Goal: Task Accomplishment & Management: Manage account settings

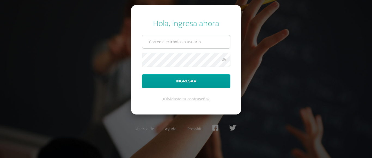
click at [207, 40] on input "text" at bounding box center [186, 41] width 88 height 13
type input "alejandro_zavala@donbosco.edu.gt"
click at [142, 74] on button "Ingresar" at bounding box center [186, 81] width 89 height 14
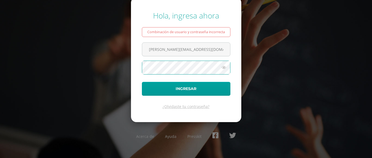
click at [142, 82] on button "Ingresar" at bounding box center [186, 89] width 89 height 14
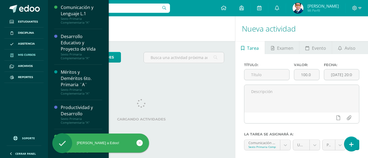
click at [24, 55] on span "Mis cursos" at bounding box center [26, 55] width 17 height 4
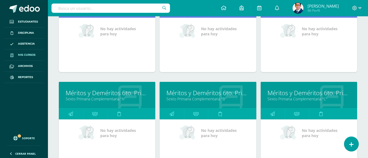
scroll to position [354, 0]
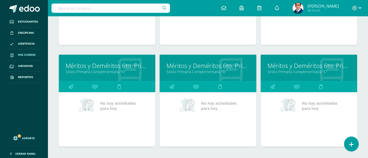
click at [92, 71] on link "Sexto Primaria Complementaria "A"" at bounding box center [107, 71] width 83 height 5
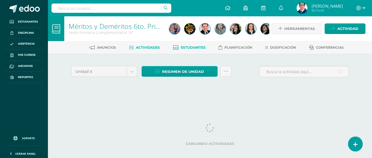
click at [195, 50] on link "Estudiantes" at bounding box center [189, 47] width 33 height 9
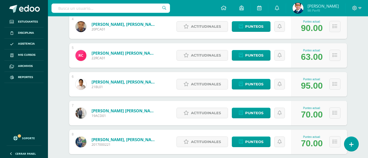
scroll to position [273, 0]
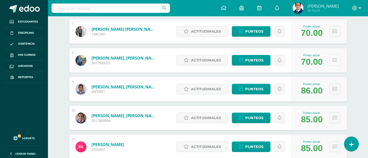
click at [333, 59] on icon at bounding box center [335, 60] width 5 height 5
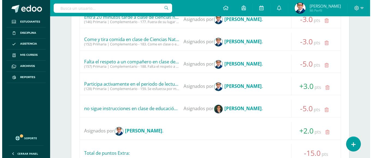
scroll to position [436, 0]
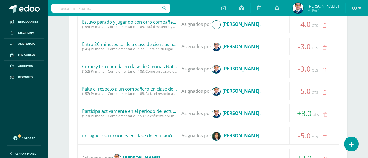
click at [324, 70] on icon at bounding box center [325, 70] width 4 height 5
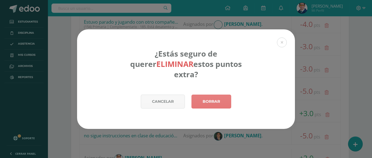
click at [230, 98] on link "Borrar" at bounding box center [212, 102] width 40 height 14
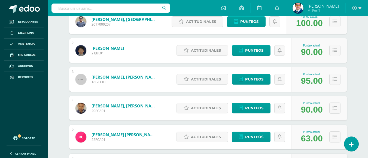
scroll to position [164, 0]
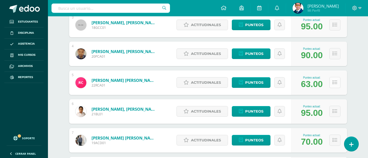
click at [330, 84] on button at bounding box center [335, 82] width 11 height 11
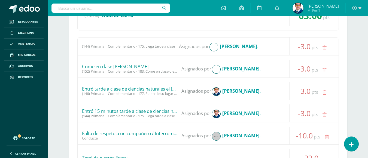
scroll to position [382, 0]
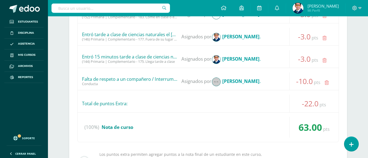
drag, startPoint x: 132, startPoint y: 79, endPoint x: 146, endPoint y: 82, distance: 13.8
click at [146, 82] on span "Falta de respeto a un compañero / Interrumpe con su comportamiento el desarroll…" at bounding box center [129, 82] width 95 height 10
drag, startPoint x: 154, startPoint y: 122, endPoint x: 155, endPoint y: 107, distance: 15.5
click at [155, 122] on div "(100%) Nota de curso" at bounding box center [208, 127] width 261 height 21
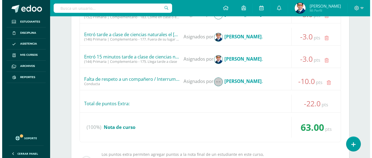
scroll to position [354, 0]
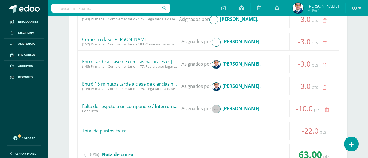
click at [324, 67] on icon at bounding box center [325, 65] width 4 height 5
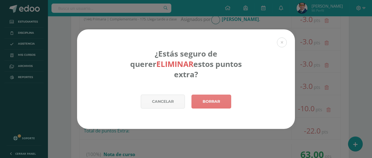
click at [214, 95] on link "Borrar" at bounding box center [212, 102] width 40 height 14
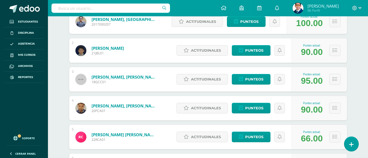
scroll to position [136, 0]
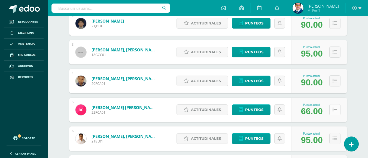
click at [337, 108] on icon at bounding box center [335, 110] width 5 height 5
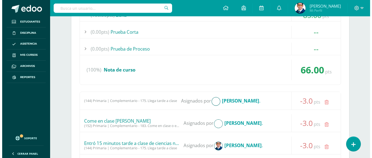
scroll to position [327, 0]
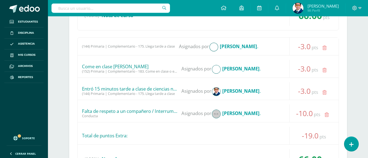
click at [326, 91] on icon at bounding box center [325, 93] width 4 height 5
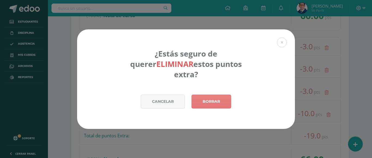
click at [211, 95] on link "Borrar" at bounding box center [212, 102] width 40 height 14
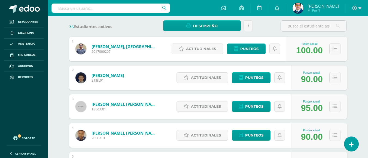
scroll to position [191, 0]
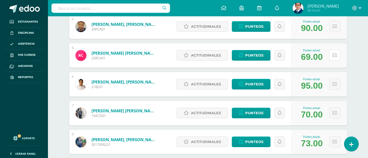
click at [337, 56] on icon at bounding box center [335, 55] width 5 height 5
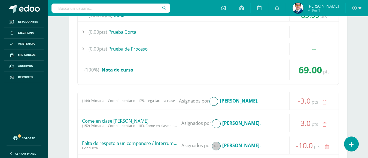
scroll to position [300, 0]
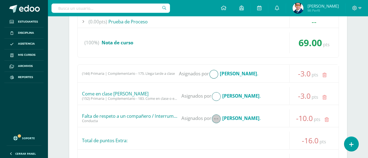
click at [290, 118] on div "(0.00pts) Prueba de Logro -- Sin actividades (100.00pts) Zona 85.00 pts pts" at bounding box center [208, 88] width 278 height 258
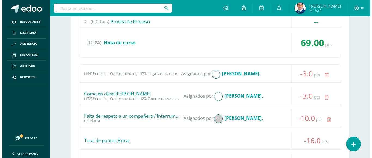
scroll to position [382, 0]
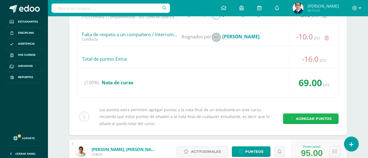
click at [295, 119] on link "Agregar puntos" at bounding box center [311, 119] width 56 height 11
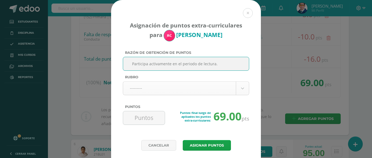
type input "Participa activamente en el periodo de lectura."
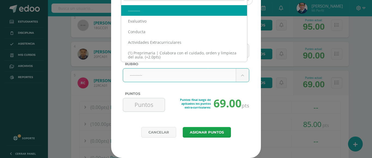
scroll to position [146, 0]
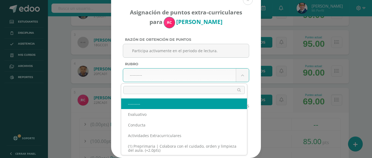
click at [170, 90] on input "text" at bounding box center [185, 90] width 122 height 8
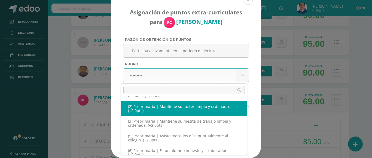
scroll to position [0, 0]
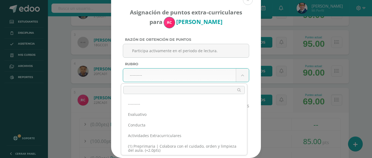
click at [155, 89] on input "text" at bounding box center [185, 90] width 122 height 8
click at [154, 93] on input "text" at bounding box center [185, 90] width 122 height 8
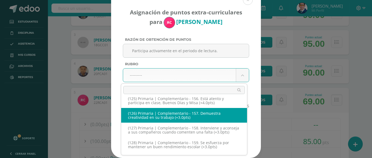
scroll to position [2704, 0]
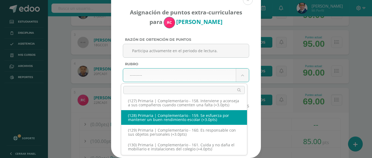
select select "187"
type input "3"
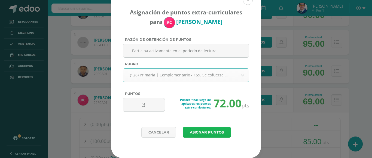
click at [199, 133] on button "Asignar puntos" at bounding box center [207, 132] width 48 height 11
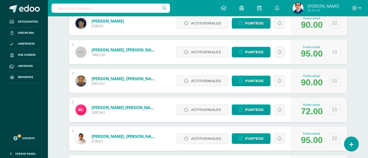
scroll to position [164, 0]
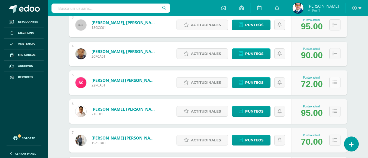
click at [336, 88] on div "Punteo actual: 72.00" at bounding box center [320, 83] width 56 height 25
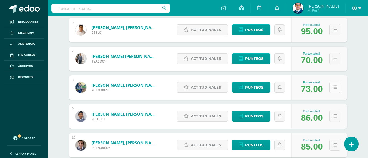
click at [335, 89] on icon at bounding box center [335, 87] width 5 height 5
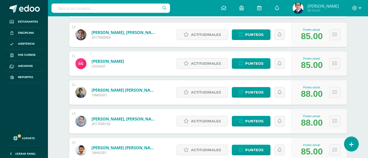
scroll to position [709, 0]
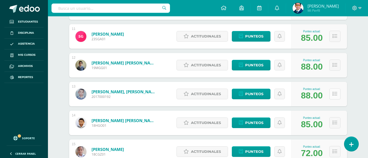
click at [334, 98] on button at bounding box center [335, 94] width 11 height 11
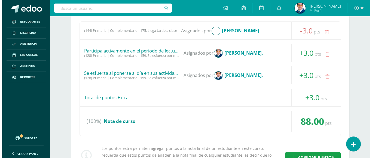
scroll to position [927, 0]
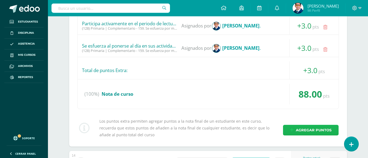
click at [308, 128] on span "Agregar puntos" at bounding box center [314, 130] width 36 height 10
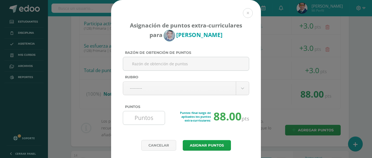
click at [143, 114] on input "Puntos" at bounding box center [143, 118] width 37 height 13
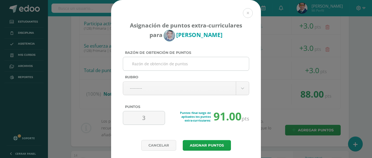
type input "3"
click at [174, 64] on input "Razón de obtención de puntos" at bounding box center [186, 63] width 122 height 13
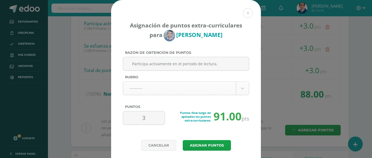
type input "Participa activamente en el periodo de lectura."
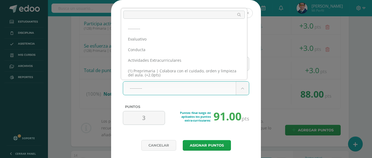
scroll to position [0, 0]
click at [136, 15] on input "text" at bounding box center [185, 15] width 122 height 8
click at [152, 17] on input "text" at bounding box center [185, 15] width 122 height 8
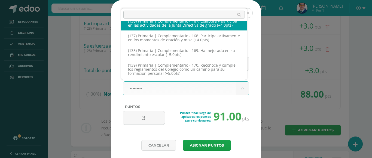
scroll to position [2887, 0]
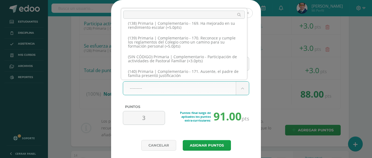
select select "196"
type input "4"
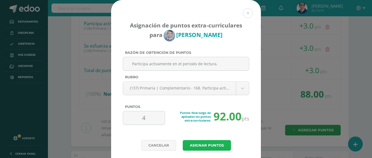
click at [198, 148] on button "Asignar puntos" at bounding box center [207, 145] width 48 height 11
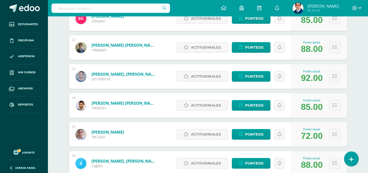
scroll to position [456, 0]
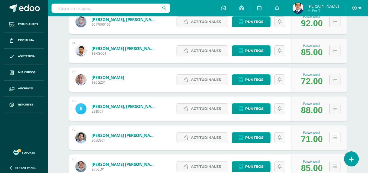
click at [338, 136] on button at bounding box center [335, 137] width 11 height 11
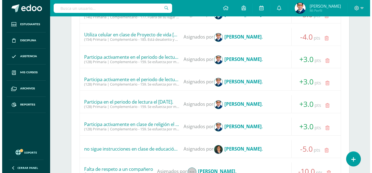
scroll to position [701, 0]
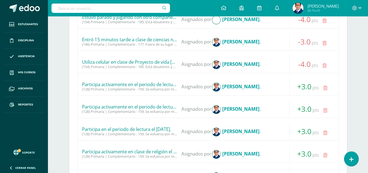
click at [324, 66] on icon at bounding box center [325, 65] width 4 height 5
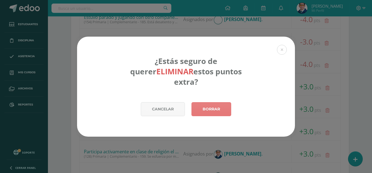
click at [216, 104] on link "Borrar" at bounding box center [212, 109] width 40 height 14
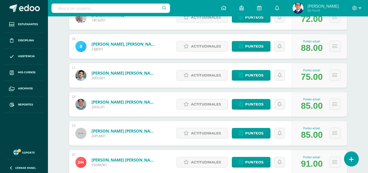
scroll to position [554, 0]
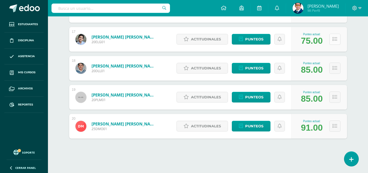
click at [332, 42] on button at bounding box center [335, 39] width 11 height 11
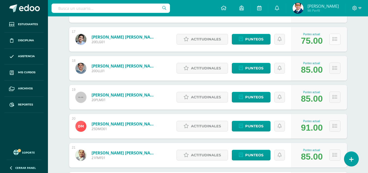
click at [337, 42] on button at bounding box center [335, 39] width 11 height 11
click at [333, 43] on button at bounding box center [335, 39] width 11 height 11
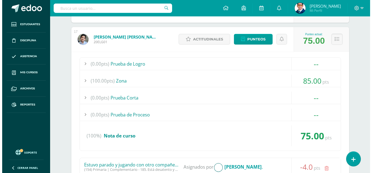
scroll to position [636, 0]
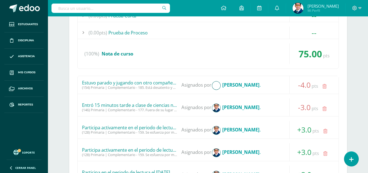
click at [324, 108] on icon at bounding box center [325, 108] width 4 height 5
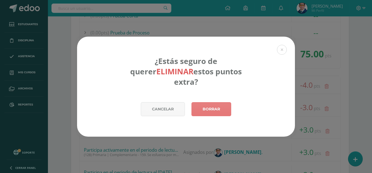
click at [223, 105] on link "Borrar" at bounding box center [212, 109] width 40 height 14
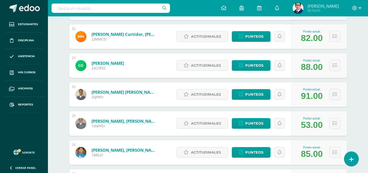
scroll to position [728, 0]
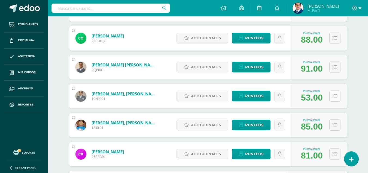
click at [334, 97] on icon at bounding box center [335, 96] width 5 height 5
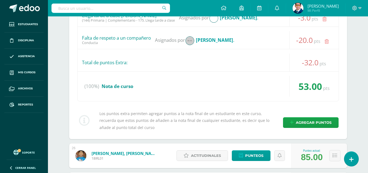
scroll to position [1110, 0]
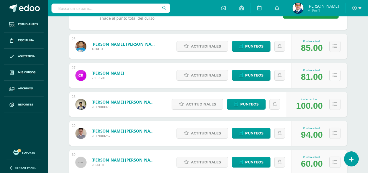
click at [332, 75] on button at bounding box center [335, 75] width 11 height 11
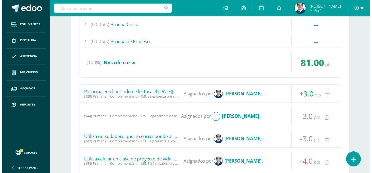
scroll to position [1246, 0]
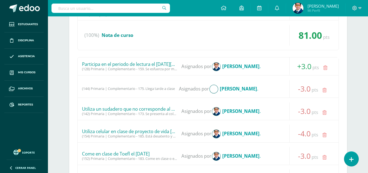
click at [324, 134] on icon at bounding box center [325, 134] width 4 height 5
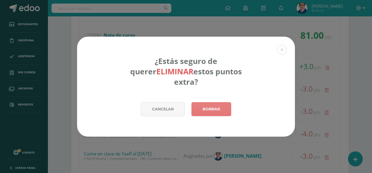
click at [227, 105] on link "Borrar" at bounding box center [212, 109] width 40 height 14
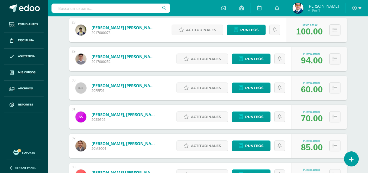
scroll to position [827, 0]
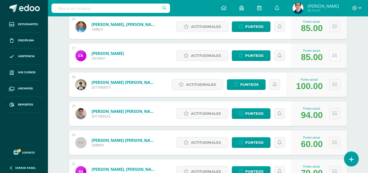
click at [335, 59] on button at bounding box center [335, 55] width 11 height 11
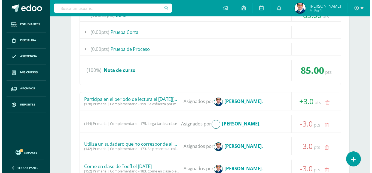
scroll to position [963, 0]
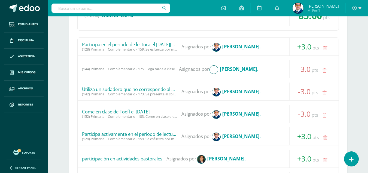
click at [324, 115] on icon at bounding box center [325, 115] width 4 height 5
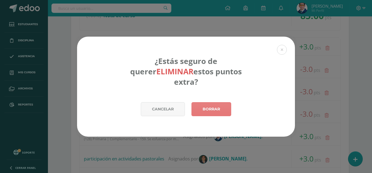
click at [215, 106] on link "Borrar" at bounding box center [212, 109] width 40 height 14
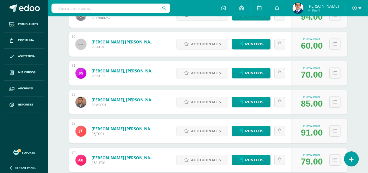
scroll to position [952, 0]
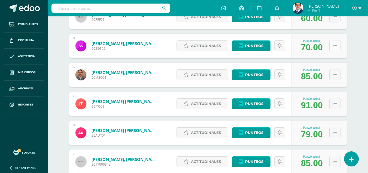
click at [337, 46] on icon at bounding box center [335, 45] width 5 height 5
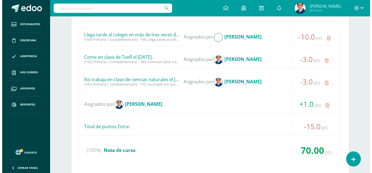
scroll to position [1061, 0]
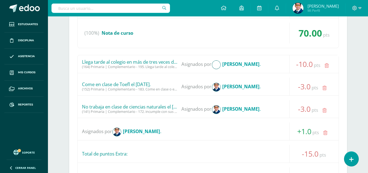
click at [326, 87] on icon at bounding box center [325, 88] width 4 height 5
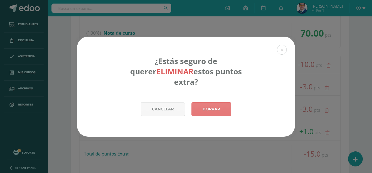
click at [219, 105] on link "Borrar" at bounding box center [212, 109] width 40 height 14
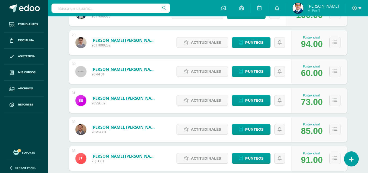
scroll to position [925, 0]
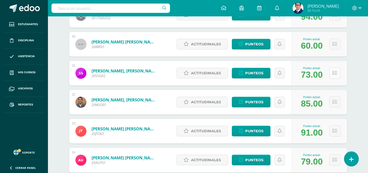
click at [333, 71] on icon at bounding box center [335, 73] width 5 height 5
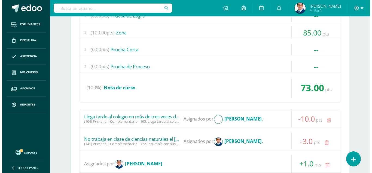
scroll to position [1034, 0]
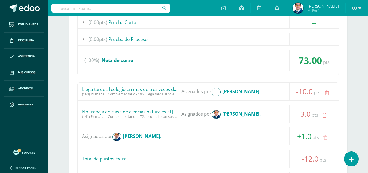
click at [326, 113] on icon at bounding box center [325, 115] width 4 height 5
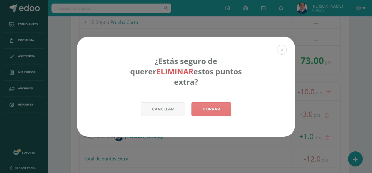
click at [212, 105] on link "Borrar" at bounding box center [212, 109] width 40 height 14
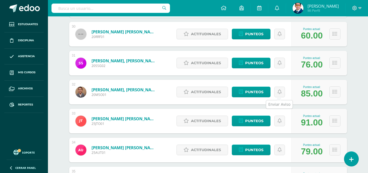
scroll to position [908, 0]
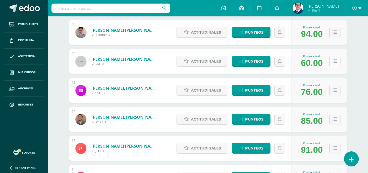
click at [337, 64] on button at bounding box center [335, 61] width 11 height 11
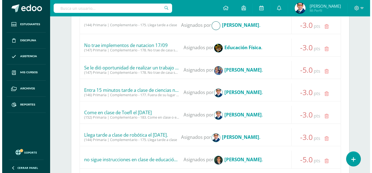
scroll to position [1098, 0]
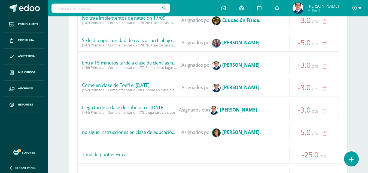
click at [325, 88] on icon at bounding box center [325, 88] width 4 height 5
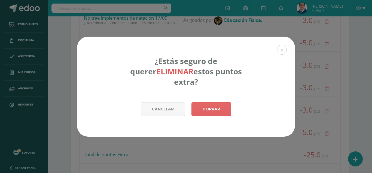
click at [233, 107] on div "Cancelar Borrar" at bounding box center [186, 119] width 218 height 34
click at [229, 106] on link "Borrar" at bounding box center [212, 109] width 40 height 14
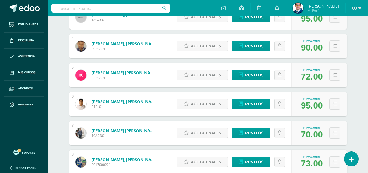
scroll to position [199, 0]
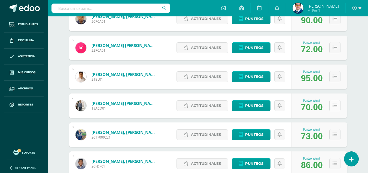
click at [335, 106] on icon at bounding box center [335, 105] width 5 height 5
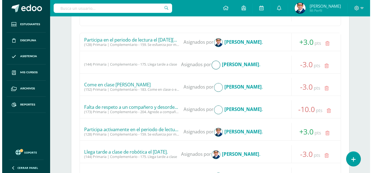
scroll to position [417, 0]
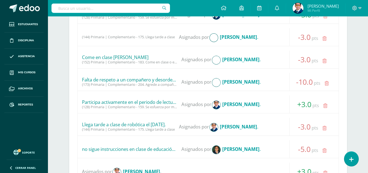
click at [324, 128] on icon at bounding box center [325, 128] width 4 height 5
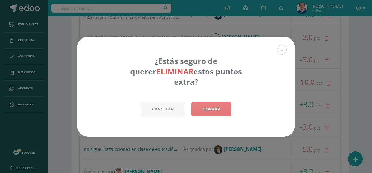
click at [209, 103] on link "Borrar" at bounding box center [212, 109] width 40 height 14
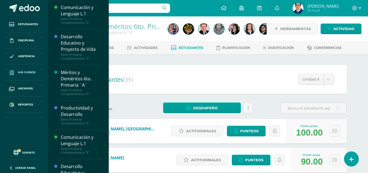
click at [29, 74] on link "Mis cursos" at bounding box center [23, 72] width 39 height 16
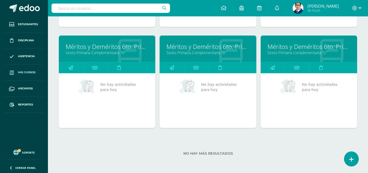
scroll to position [205, 0]
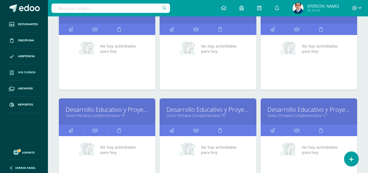
click at [104, 113] on link "Sexto Primaria Complementaria "A"" at bounding box center [107, 115] width 83 height 5
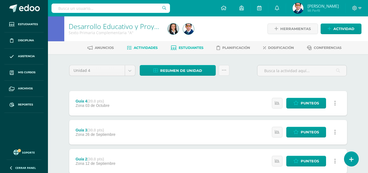
click at [187, 48] on span "Estudiantes" at bounding box center [191, 48] width 25 height 4
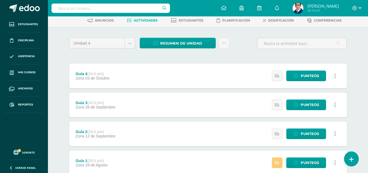
scroll to position [55, 0]
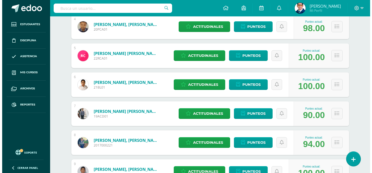
scroll to position [245, 0]
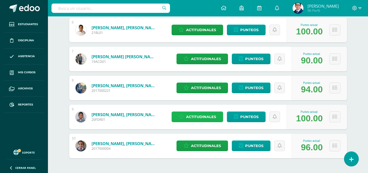
click at [207, 119] on span "Actitudinales" at bounding box center [201, 117] width 30 height 10
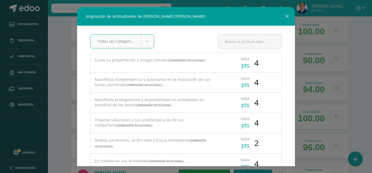
click at [255, 62] on span "4" at bounding box center [257, 63] width 4 height 10
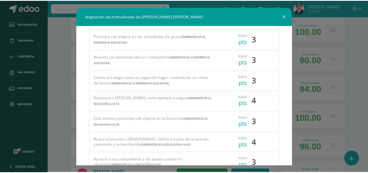
scroll to position [0, 0]
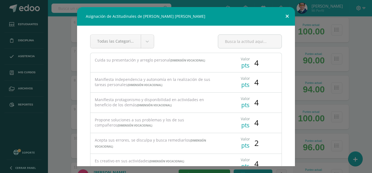
click at [289, 14] on button at bounding box center [288, 16] width 16 height 19
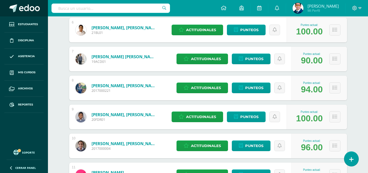
click at [22, 7] on span at bounding box center [29, 8] width 21 height 8
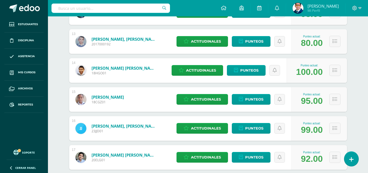
scroll to position [518, 0]
